Goal: Navigation & Orientation: Understand site structure

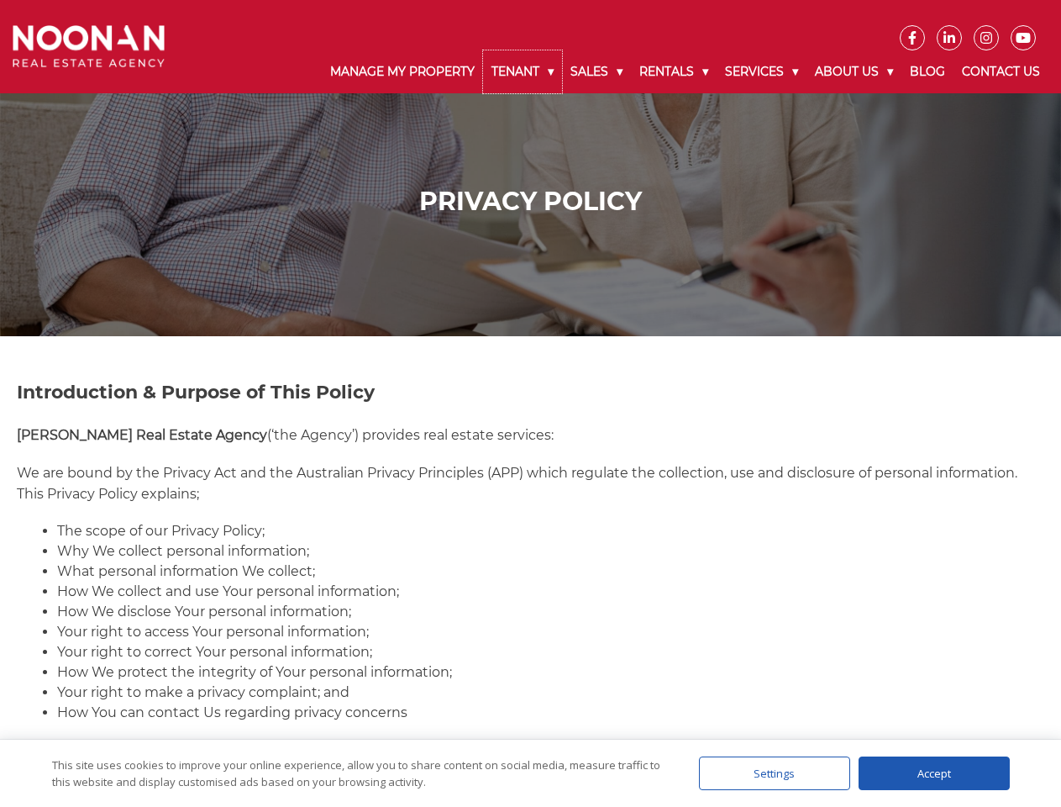
click at [523, 71] on link "Tenant" at bounding box center [522, 71] width 79 height 43
click at [597, 71] on link "Sales" at bounding box center [596, 71] width 69 height 43
click at [675, 71] on link "Rentals" at bounding box center [674, 71] width 86 height 43
click at [764, 71] on link "Services" at bounding box center [762, 71] width 90 height 43
click at [856, 71] on link "About Us" at bounding box center [854, 71] width 95 height 43
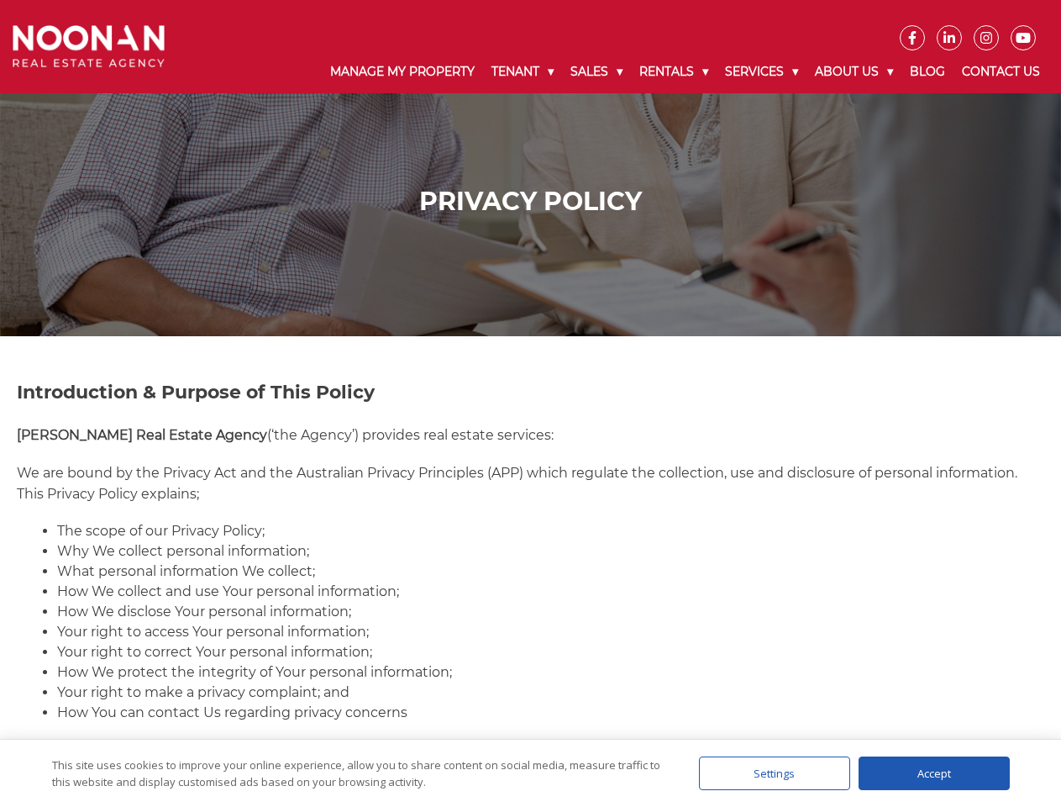
click at [775, 773] on div "Settings" at bounding box center [774, 773] width 151 height 34
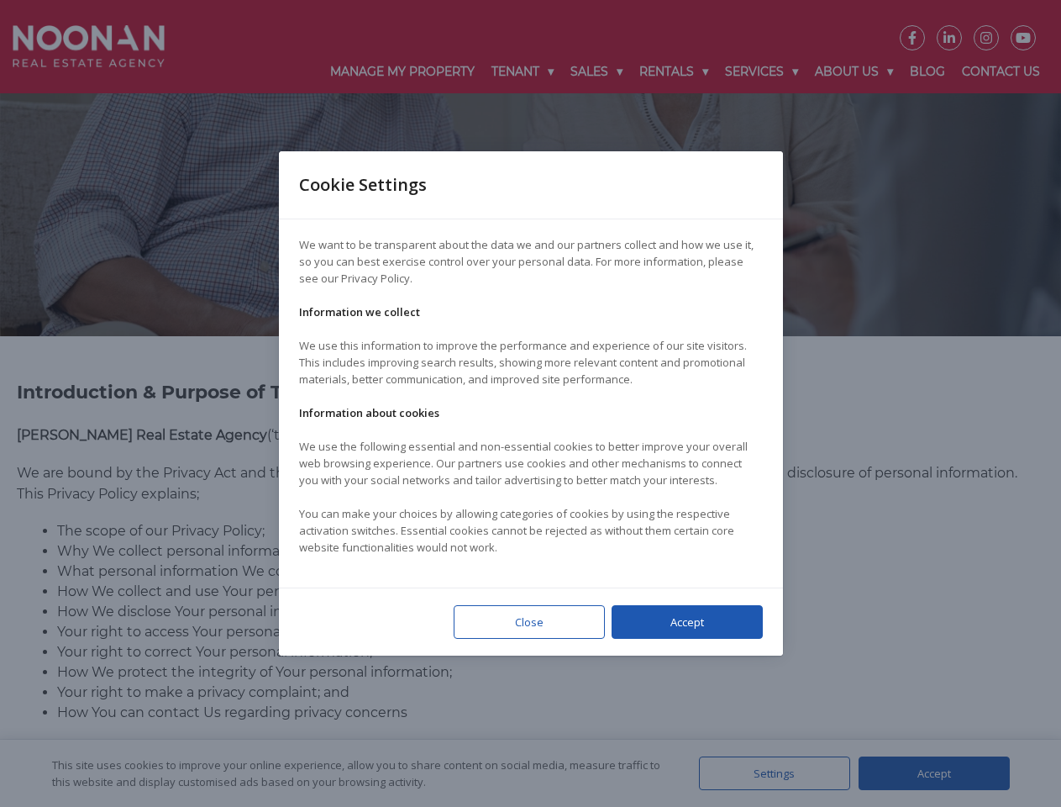
click at [934, 773] on div at bounding box center [530, 403] width 1061 height 807
